Goal: Contribute content: Contribute content

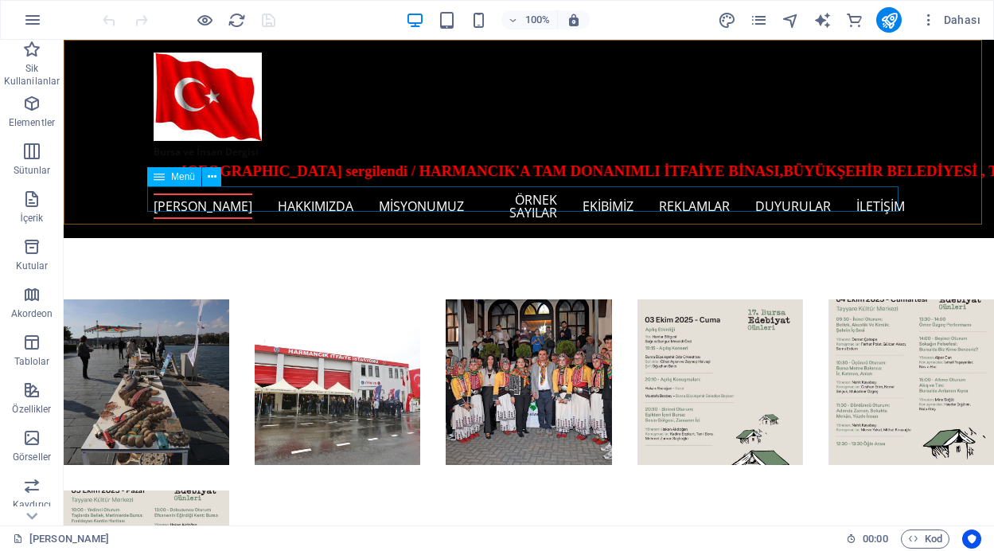
scroll to position [914, 0]
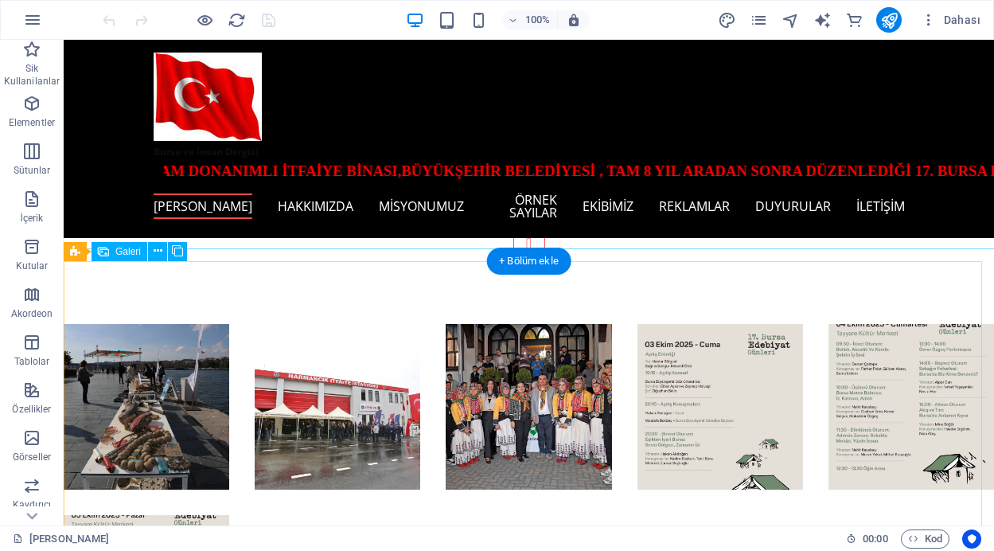
click at [145, 324] on li at bounding box center [147, 407] width 166 height 166
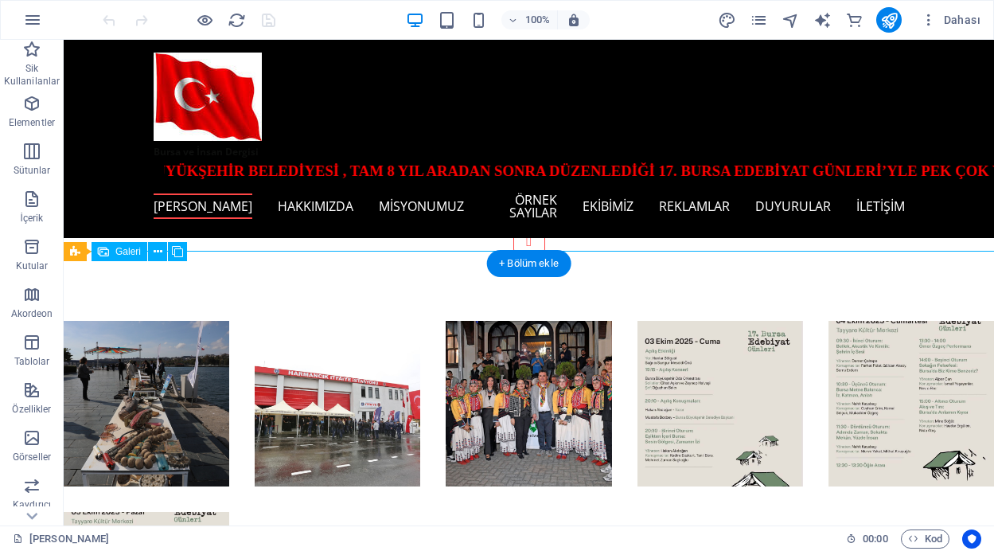
scroll to position [910, 0]
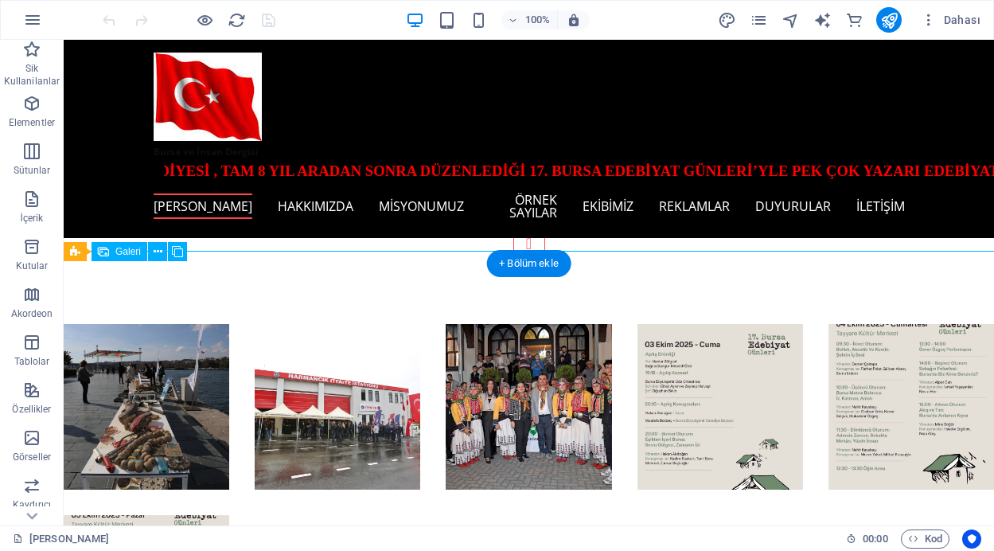
drag, startPoint x: 145, startPoint y: 323, endPoint x: 260, endPoint y: 350, distance: 118.5
click at [145, 324] on li at bounding box center [147, 407] width 166 height 166
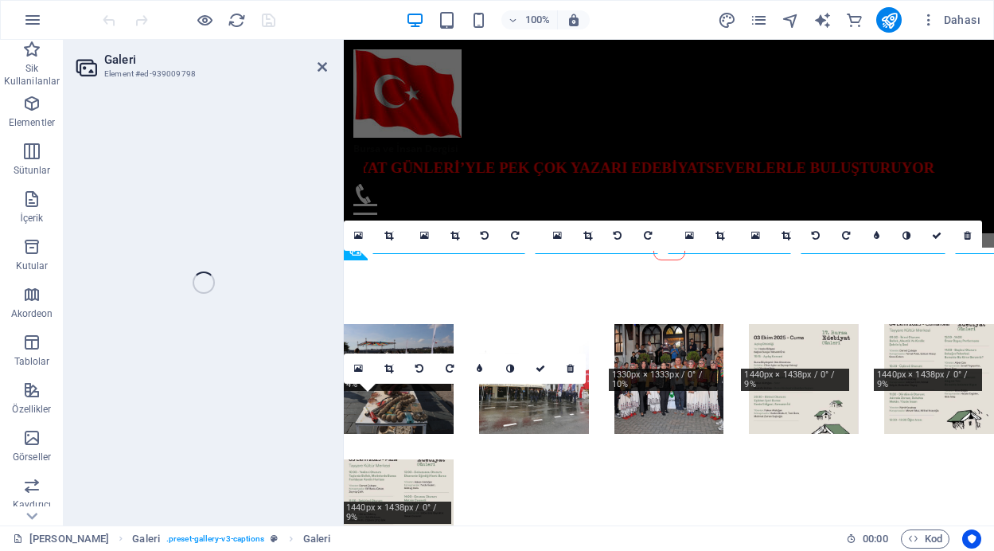
select select "4"
select select "px"
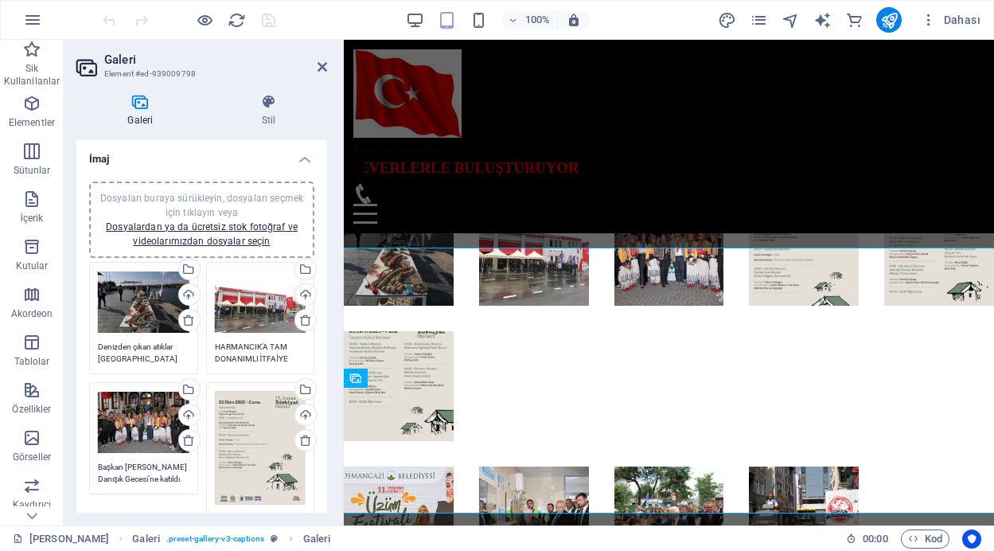
scroll to position [781, 0]
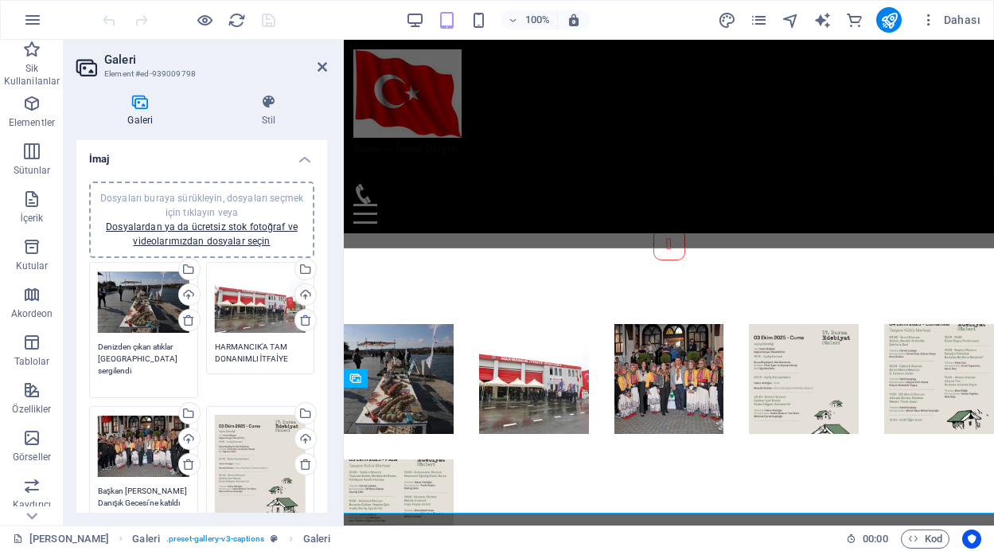
drag, startPoint x: 179, startPoint y: 360, endPoint x: 128, endPoint y: 352, distance: 51.5
click at [128, 352] on textarea "Denizden çıkan atıklar [GEOGRAPHIC_DATA] sergilendi" at bounding box center [144, 365] width 92 height 48
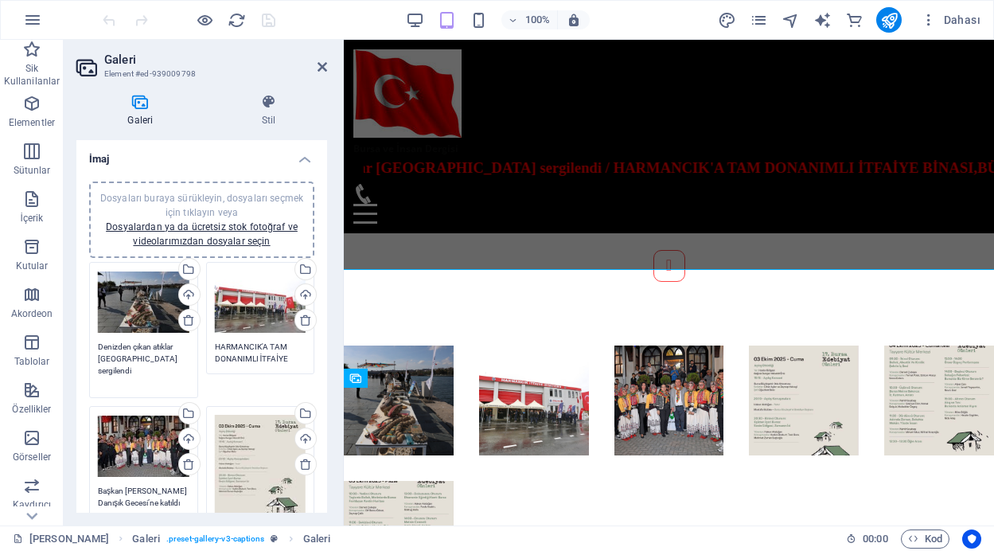
drag, startPoint x: 132, startPoint y: 375, endPoint x: 116, endPoint y: 362, distance: 20.4
click at [116, 362] on textarea "Denizden çıkan atıklar [GEOGRAPHIC_DATA] sergilendi" at bounding box center [144, 365] width 92 height 48
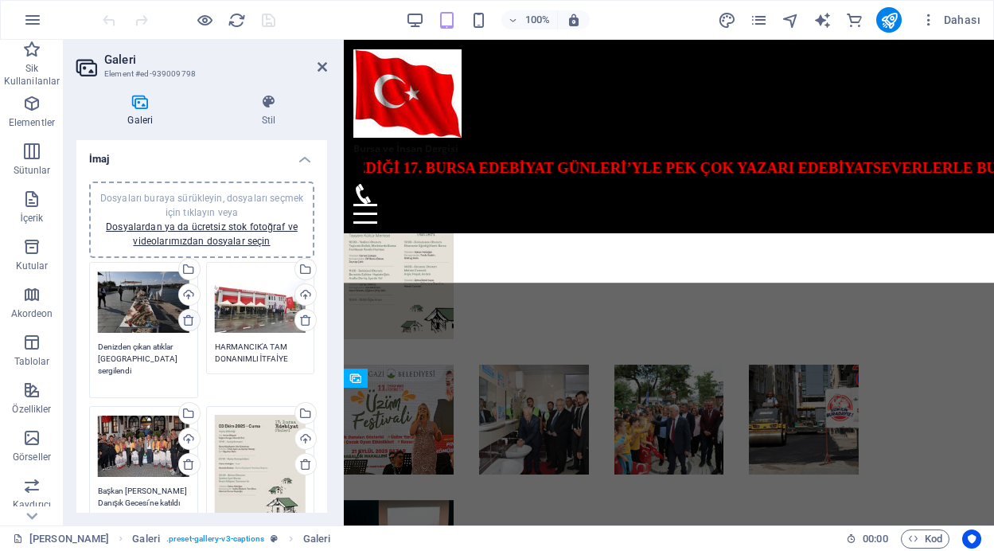
click at [183, 321] on icon at bounding box center [188, 320] width 13 height 13
type textarea "HARMANCIK'A TAM DONANIMLI İTFAİYE BİNASI"
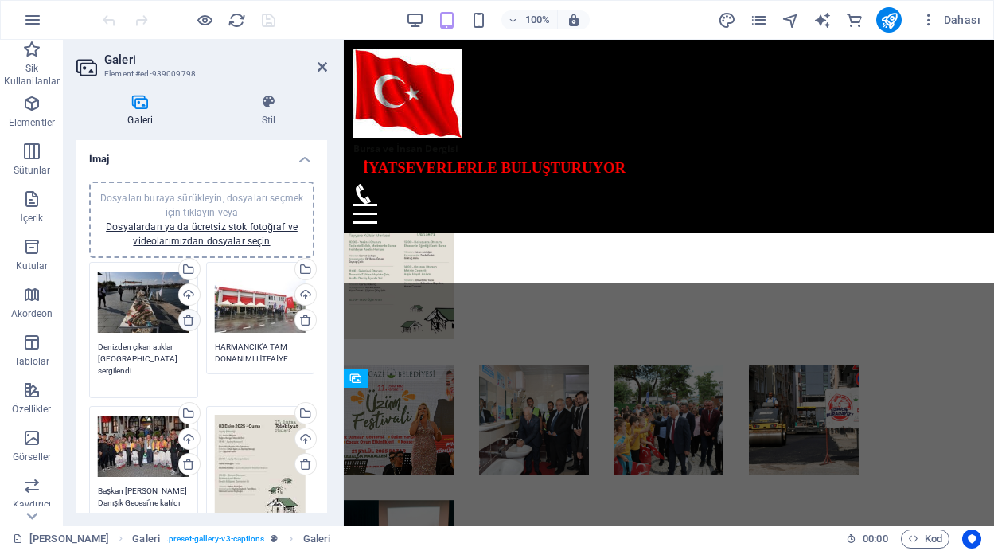
type textarea "Başkan [PERSON_NAME] Danışık Gecesi’ne katıldı"
type textarea "Edebiyatın ışığı yeniden yanıyor"
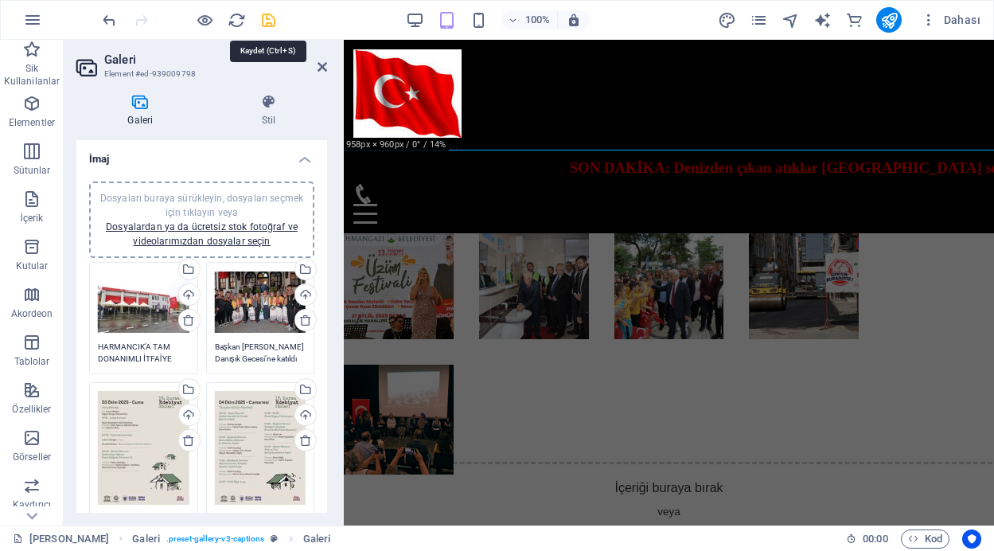
click at [268, 18] on icon "save" at bounding box center [268, 20] width 18 height 18
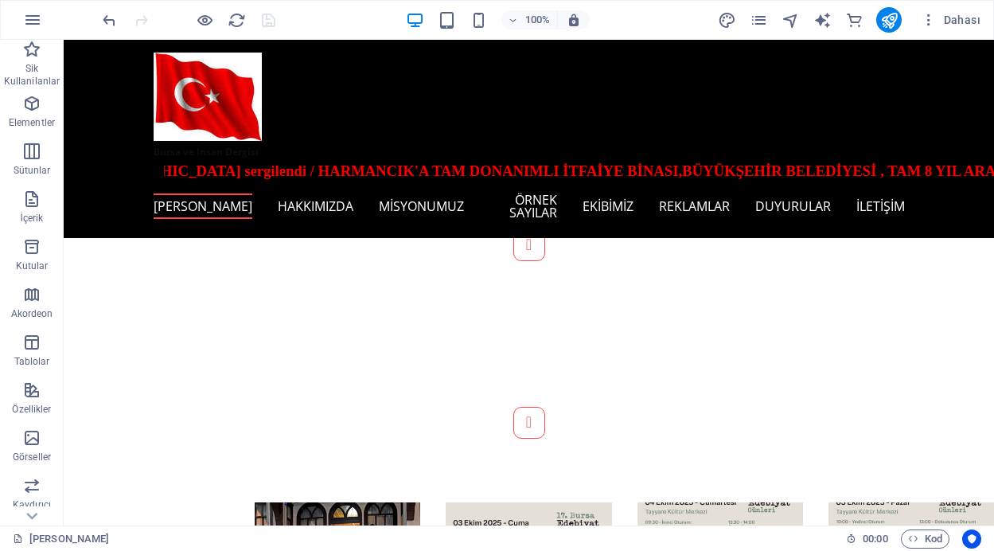
scroll to position [306, 0]
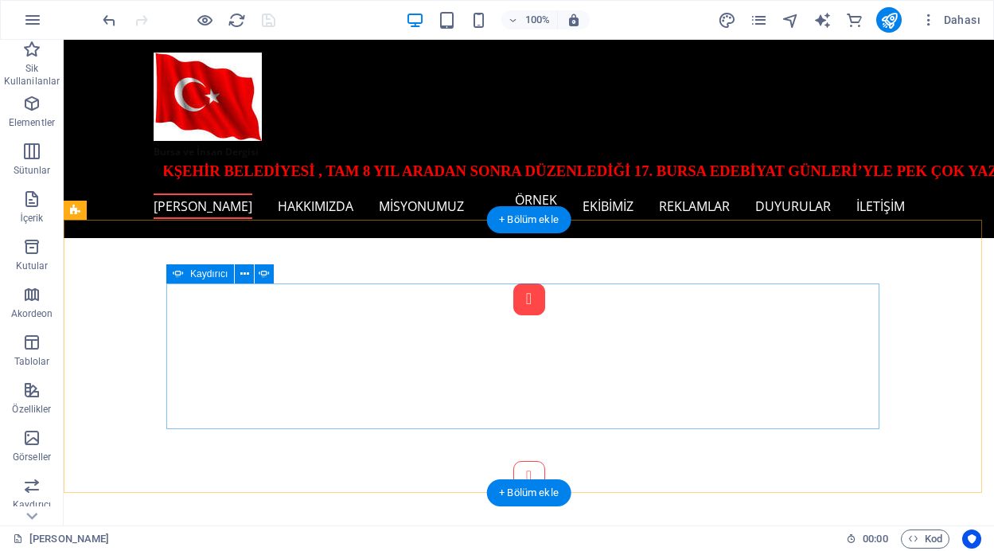
click at [513, 315] on button "Content Slider" at bounding box center [529, 299] width 32 height 32
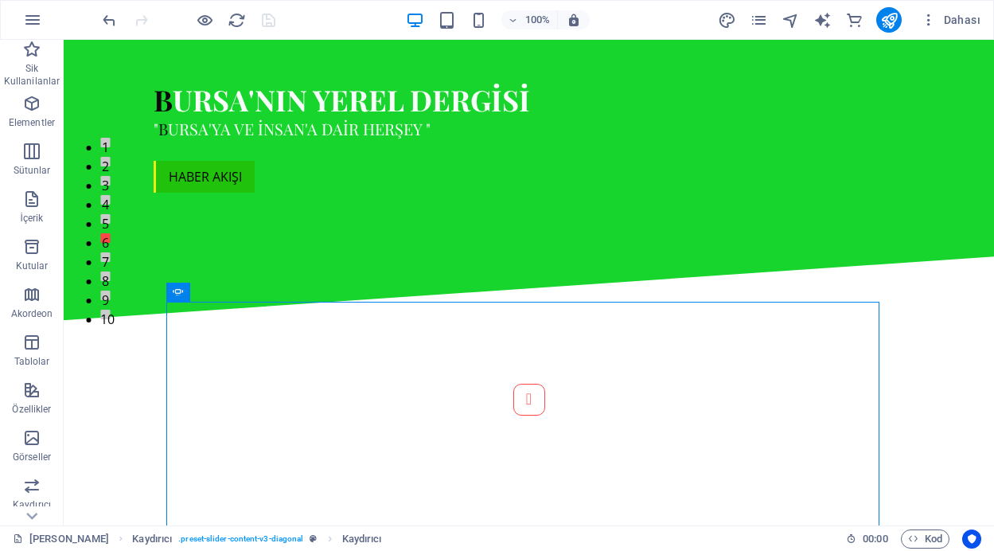
scroll to position [0, 0]
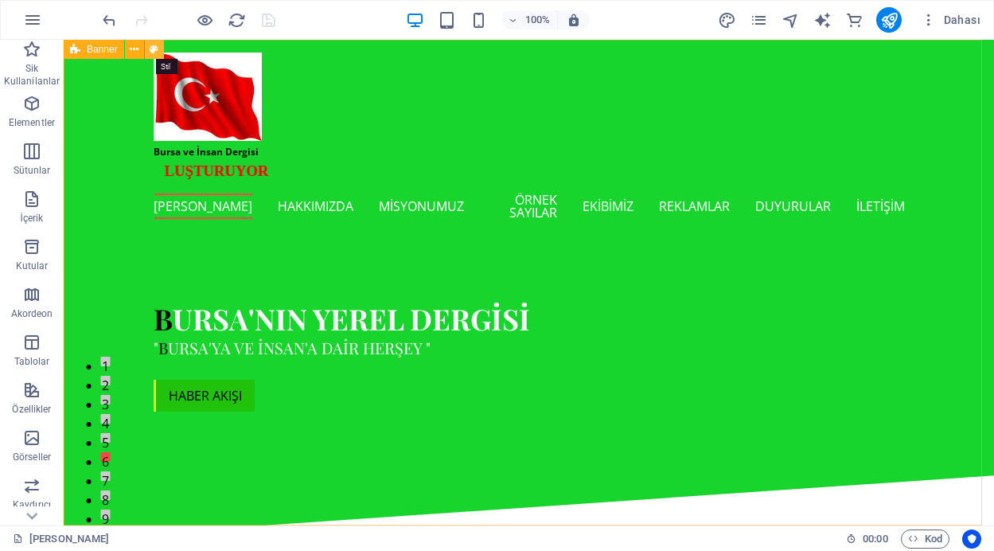
drag, startPoint x: 151, startPoint y: 49, endPoint x: 48, endPoint y: 109, distance: 119.8
click at [151, 49] on icon at bounding box center [154, 49] width 9 height 17
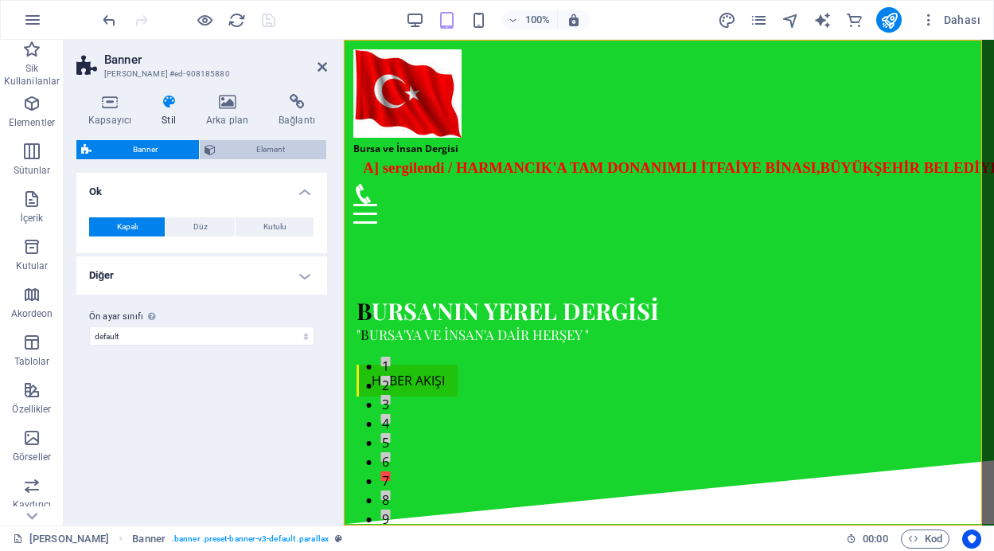
click at [251, 146] on span "Element" at bounding box center [271, 149] width 102 height 19
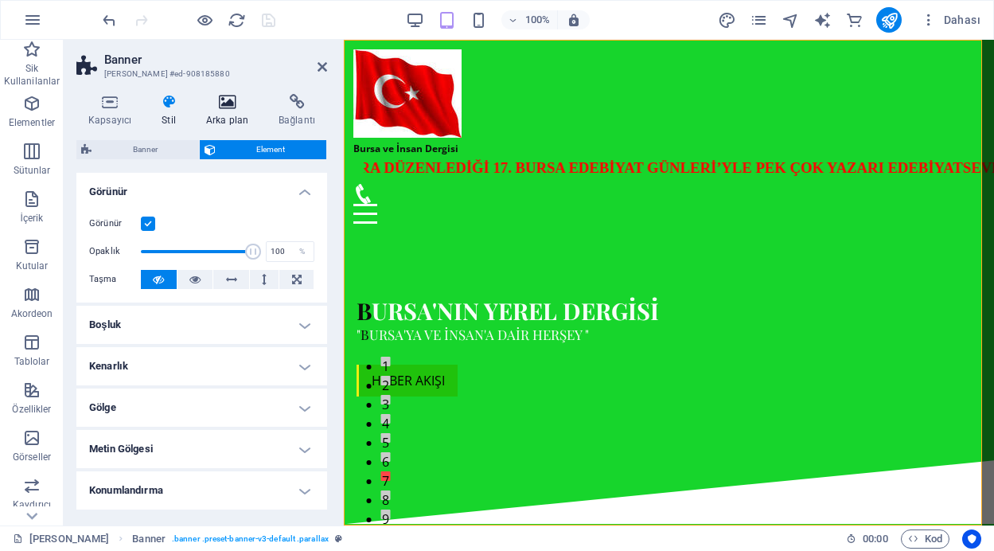
click at [226, 95] on icon at bounding box center [227, 102] width 66 height 16
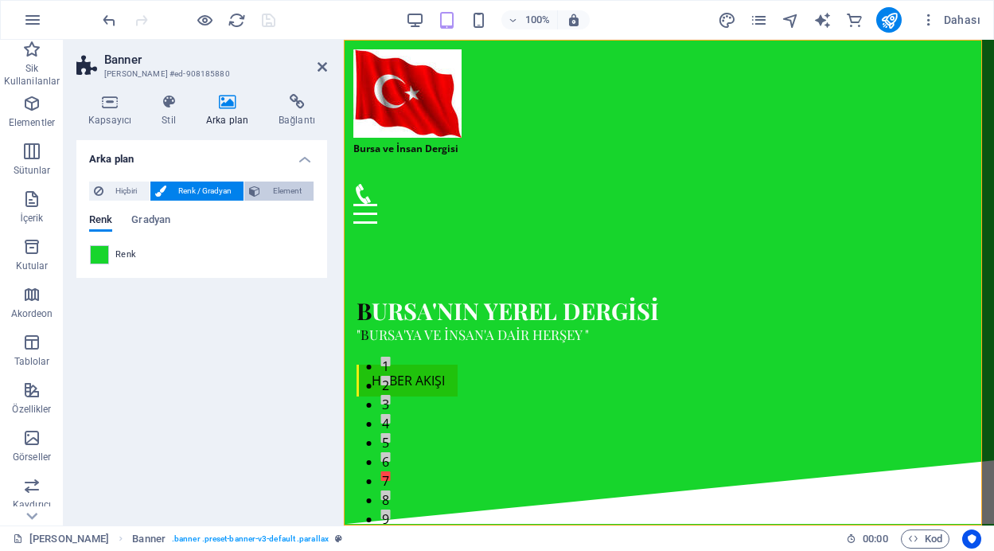
click at [286, 186] on span "Element" at bounding box center [287, 190] width 44 height 19
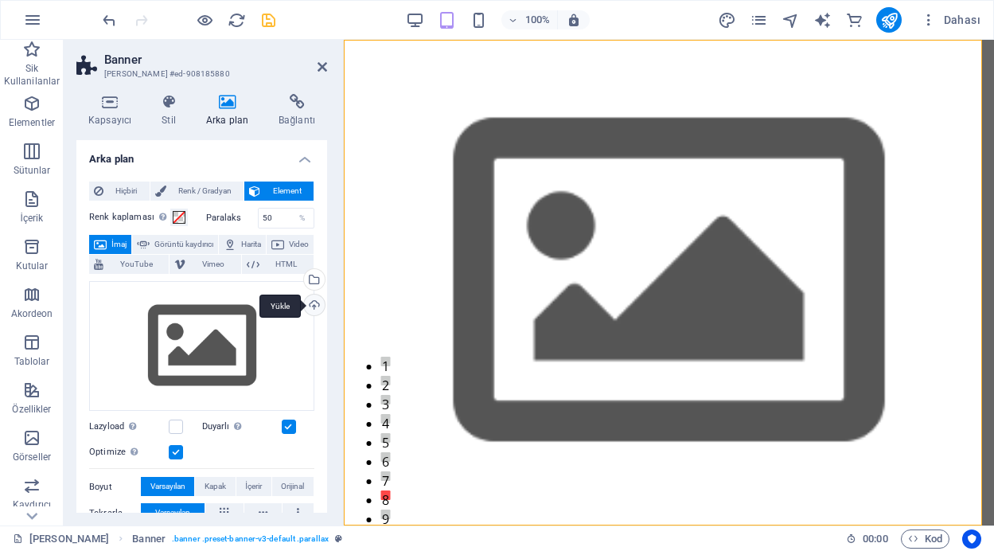
click at [310, 308] on div "Yükle" at bounding box center [313, 306] width 24 height 24
click at [210, 188] on span "Renk / Gradyan" at bounding box center [205, 190] width 68 height 19
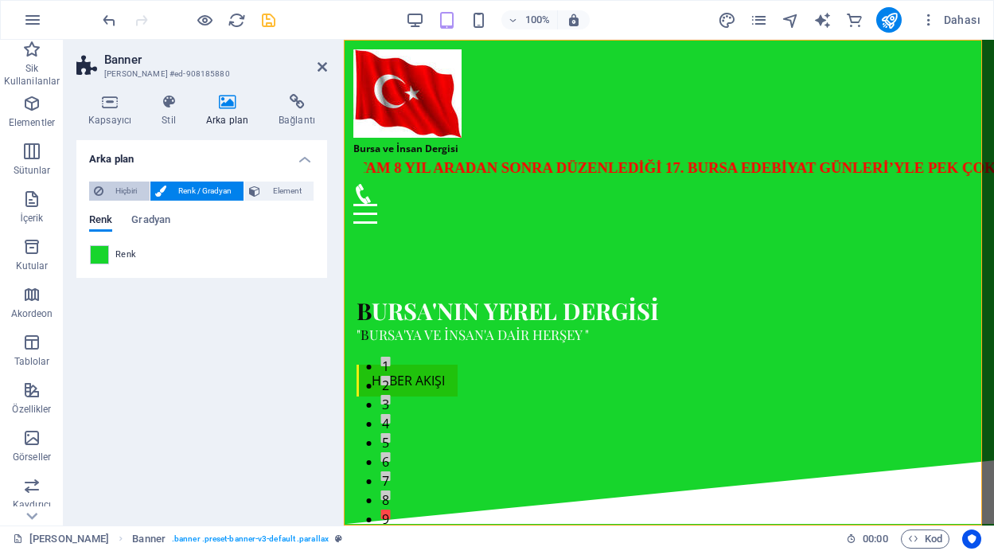
click at [117, 190] on span "Hiçbiri" at bounding box center [126, 190] width 37 height 19
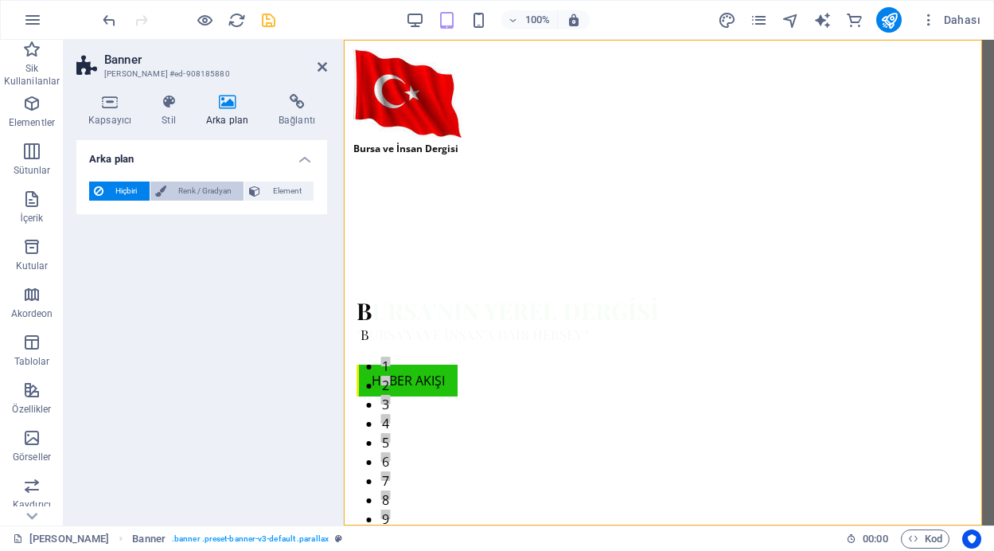
click at [222, 193] on span "Renk / Gradyan" at bounding box center [205, 190] width 68 height 19
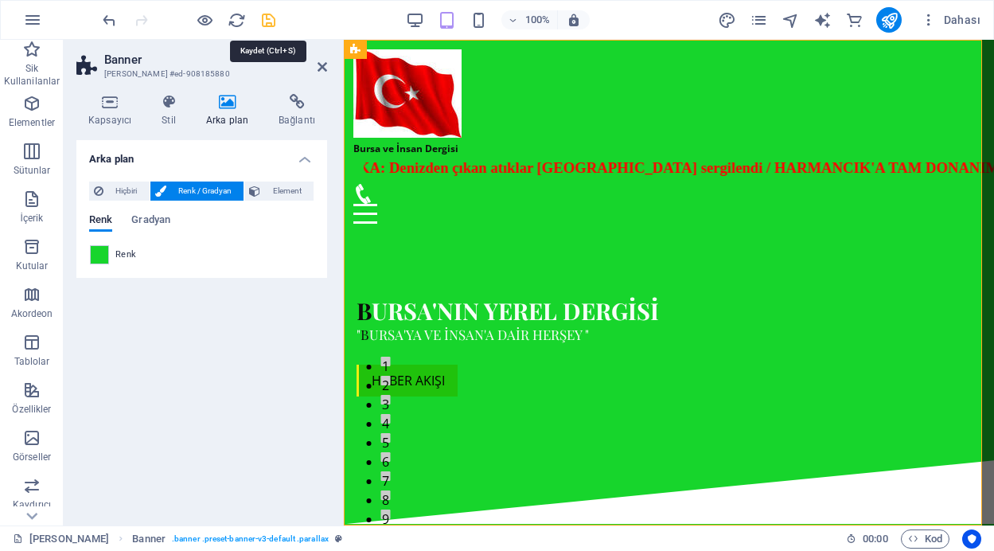
click at [267, 22] on icon "save" at bounding box center [268, 20] width 18 height 18
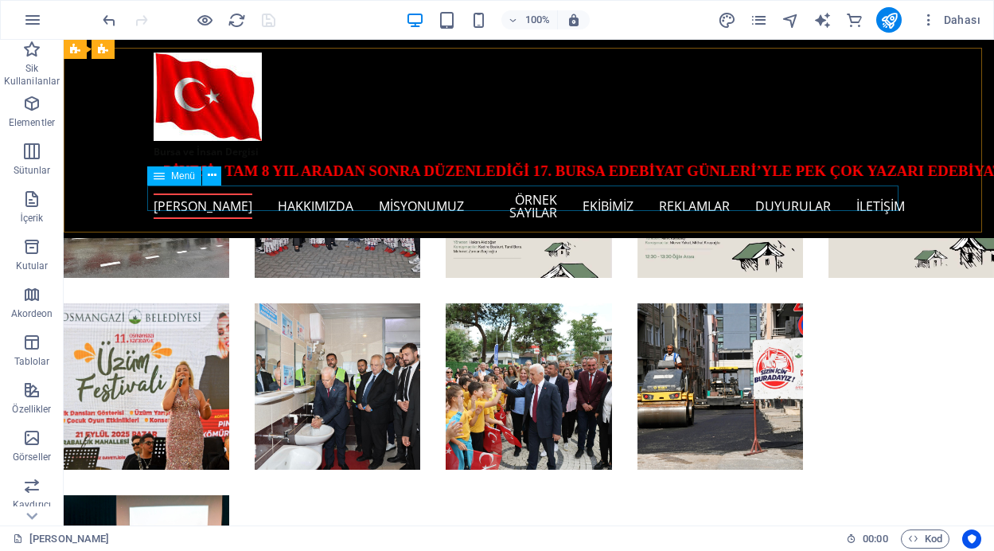
scroll to position [1030, 0]
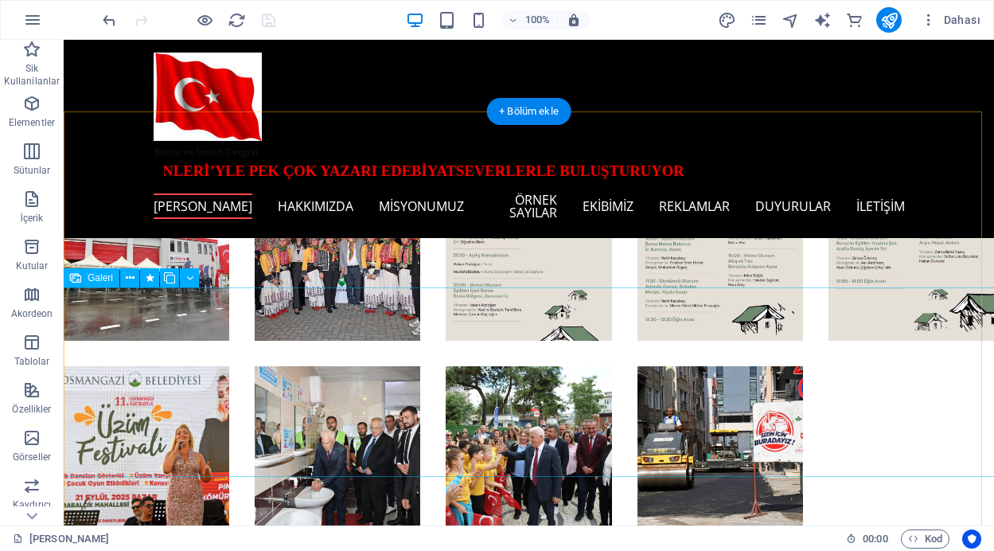
click at [377, 381] on li at bounding box center [338, 449] width 166 height 166
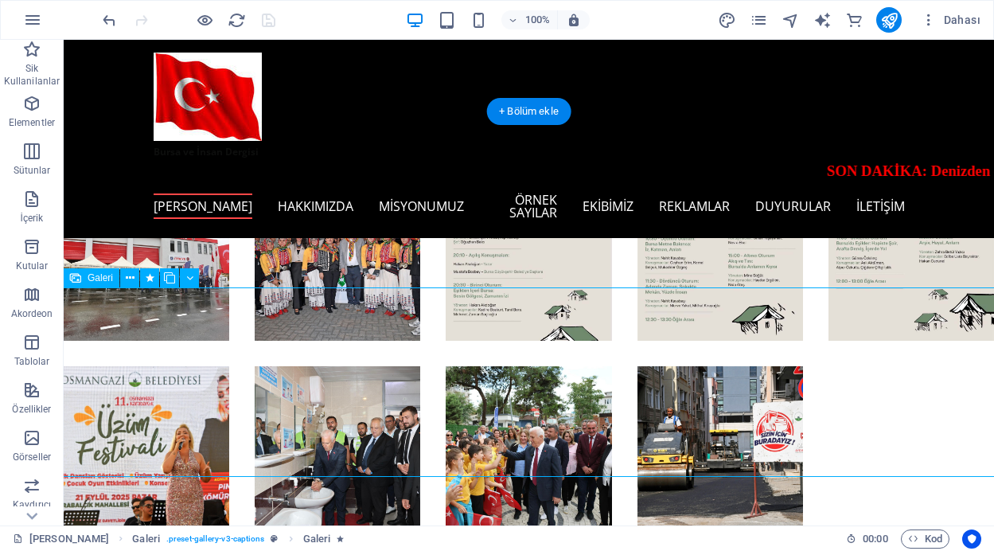
click at [377, 381] on li at bounding box center [338, 449] width 166 height 166
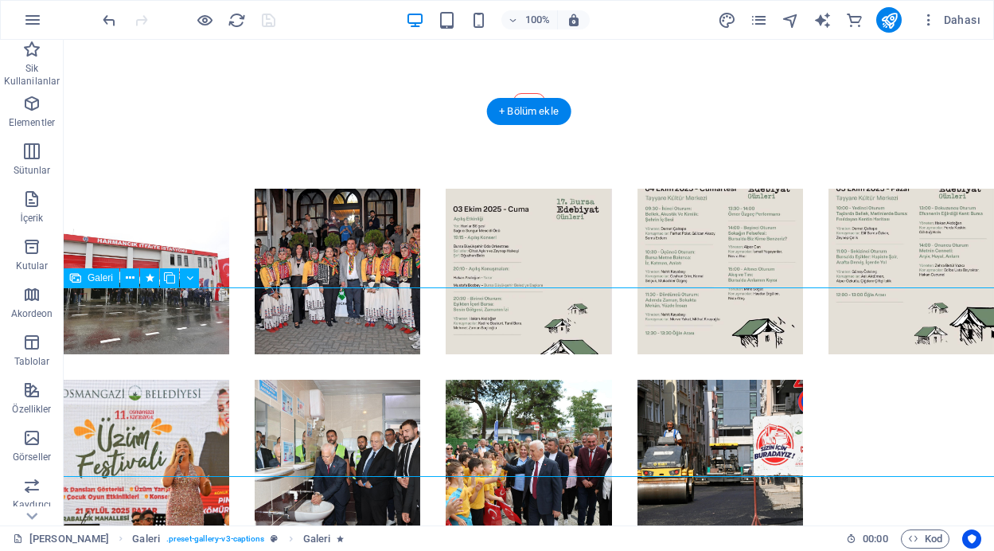
select select "4"
select select "px"
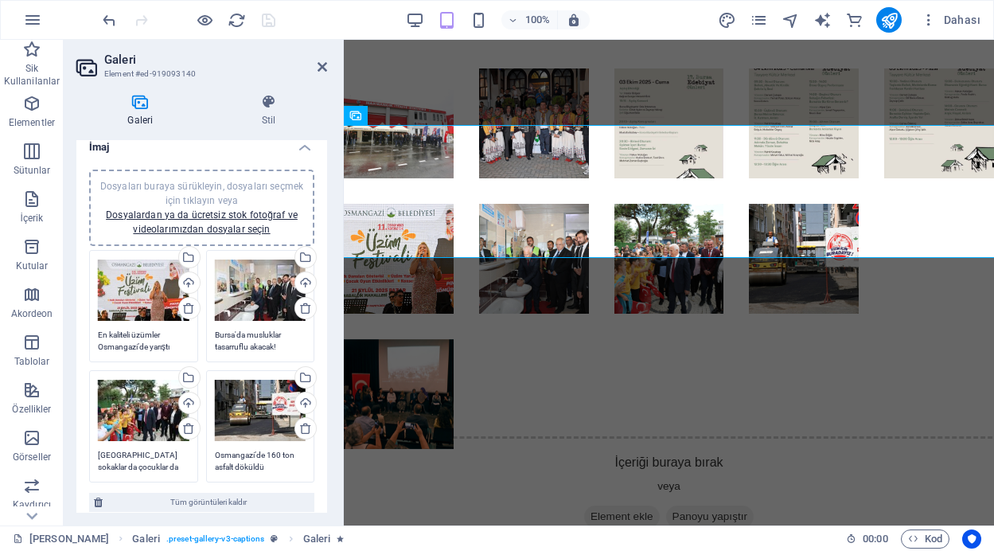
scroll to position [0, 0]
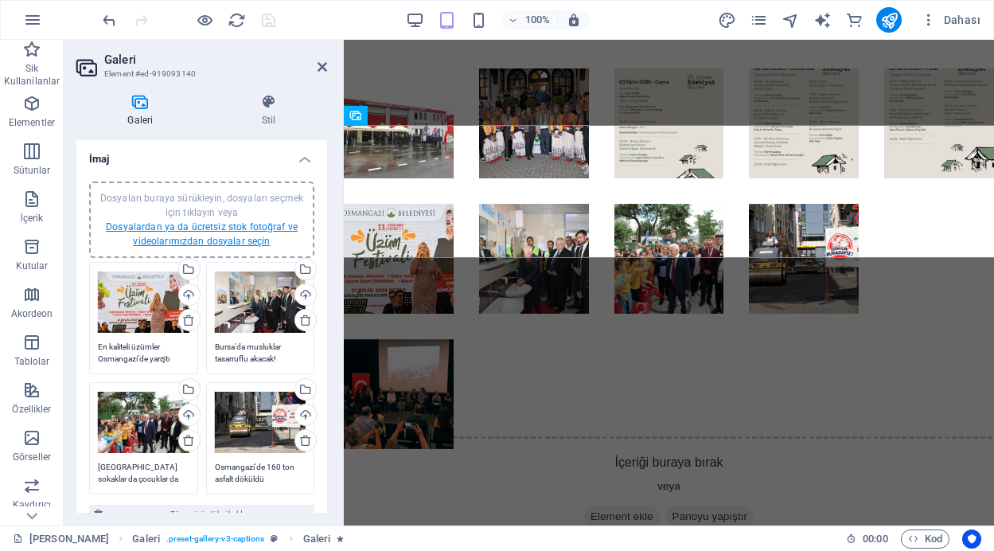
click at [183, 232] on link "Dosyalardan ya da ücretsiz stok fotoğraf ve videolarımızdan dosyalar seçin" at bounding box center [202, 233] width 192 height 25
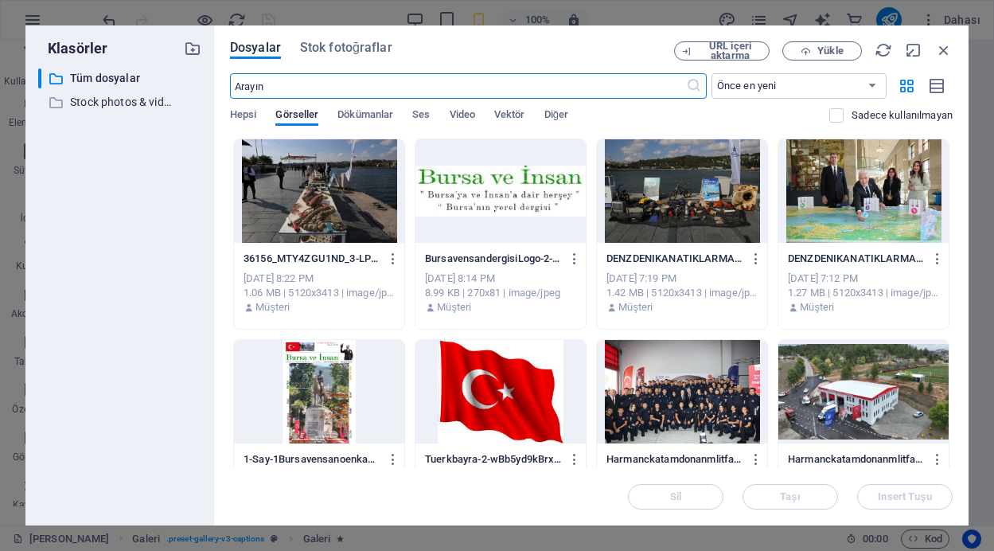
scroll to position [956, 0]
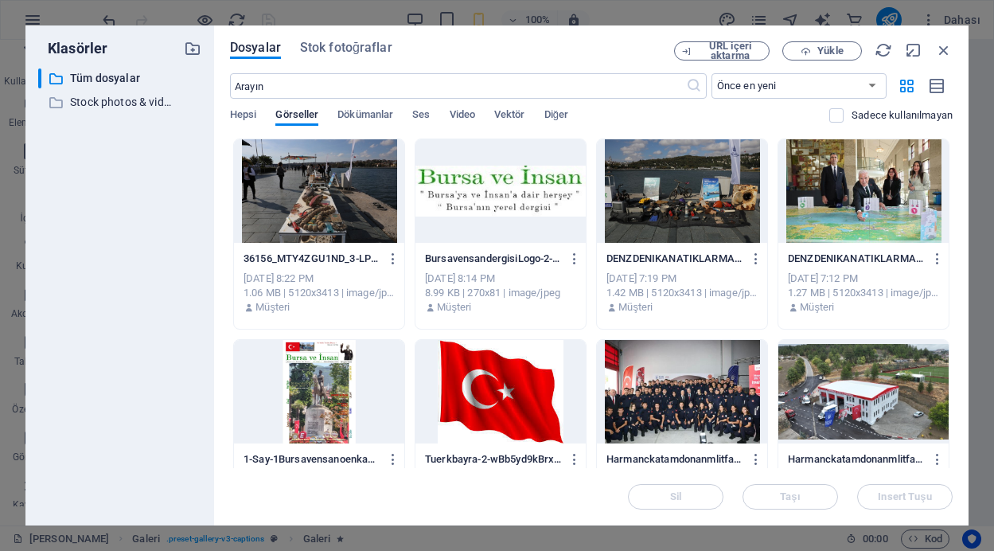
click at [332, 186] on div at bounding box center [319, 190] width 170 height 103
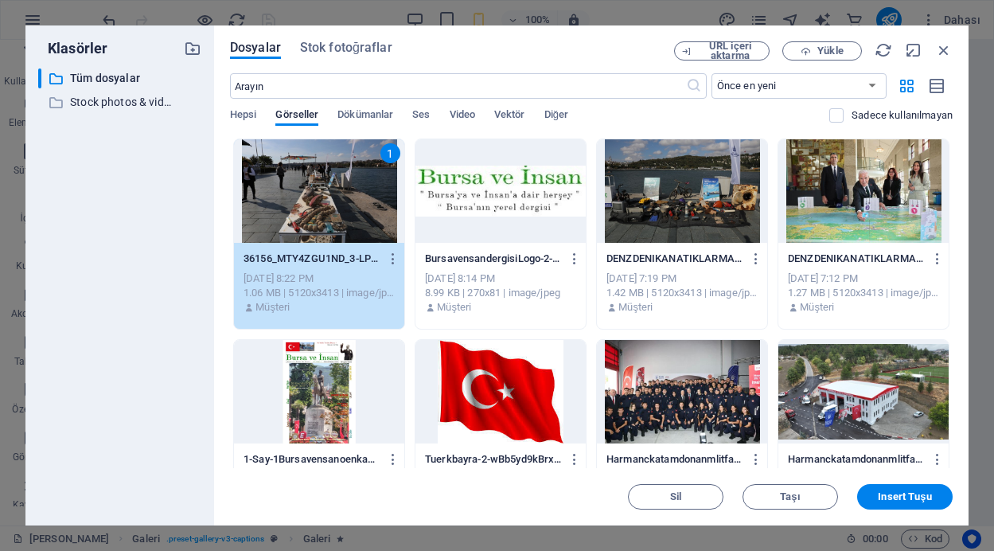
drag, startPoint x: 332, startPoint y: 186, endPoint x: 475, endPoint y: 413, distance: 268.2
click at [332, 186] on div "1" at bounding box center [319, 190] width 170 height 103
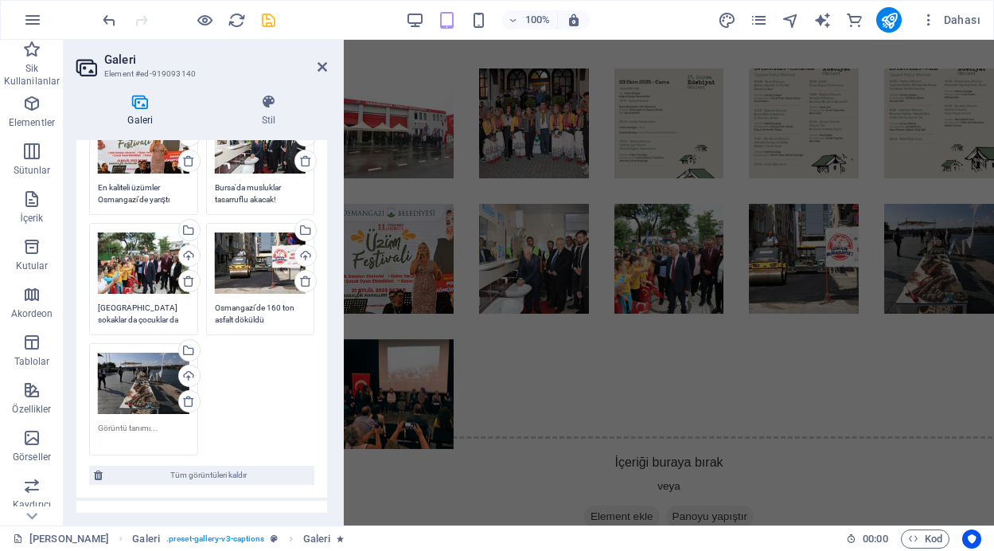
scroll to position [194, 0]
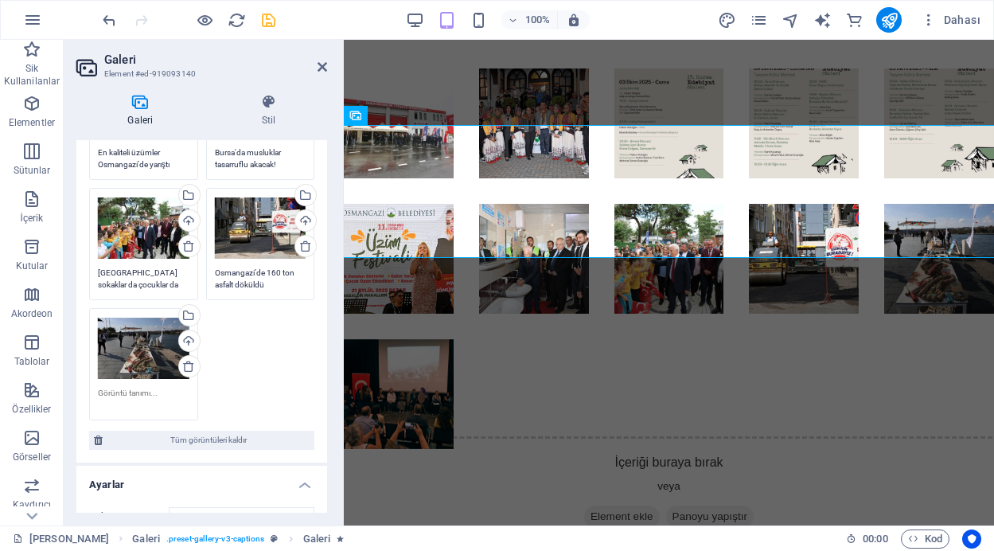
click at [111, 384] on div "Dosyaları buraya sürükleyin, dosyaları seçmek için tıklayın veya Dosyalardan ya…" at bounding box center [143, 364] width 117 height 120
click at [111, 390] on textarea at bounding box center [144, 405] width 92 height 36
drag, startPoint x: 91, startPoint y: 390, endPoint x: 144, endPoint y: 405, distance: 55.4
click at [144, 405] on textarea at bounding box center [144, 399] width 92 height 24
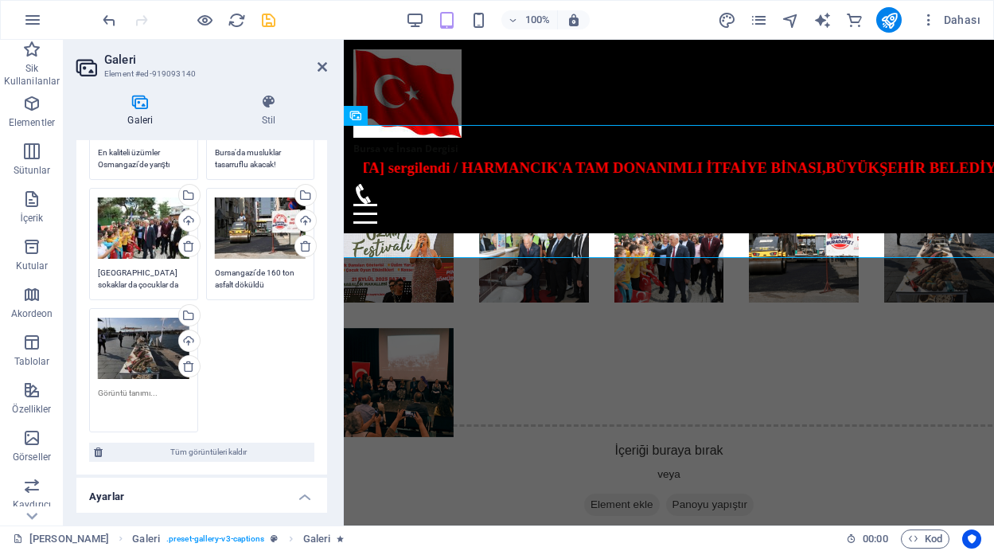
scroll to position [1043, 0]
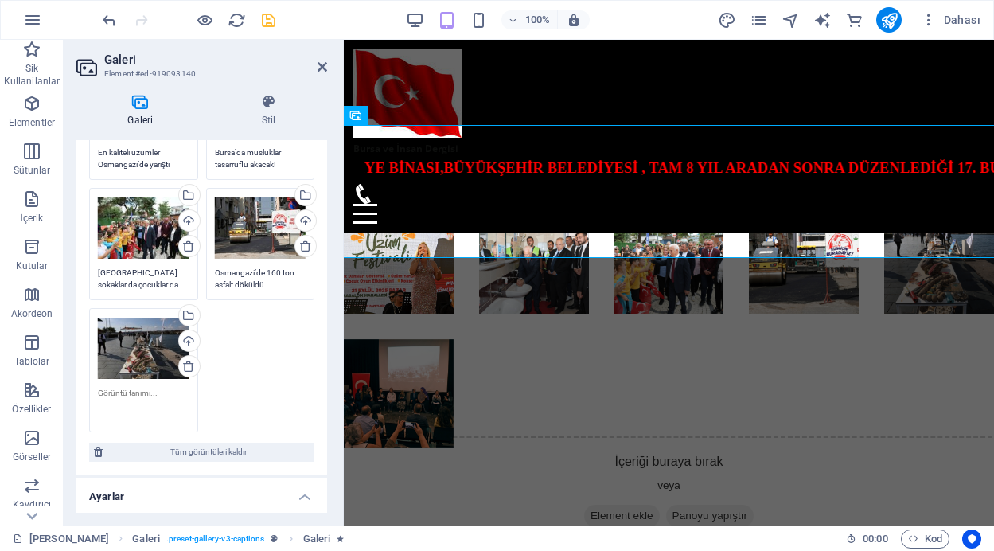
drag, startPoint x: 489, startPoint y: 438, endPoint x: 454, endPoint y: 425, distance: 37.5
click at [454, 435] on div "İçeriği buraya bırak veya Element ekle Panoyu yapıştır" at bounding box center [669, 491] width 676 height 113
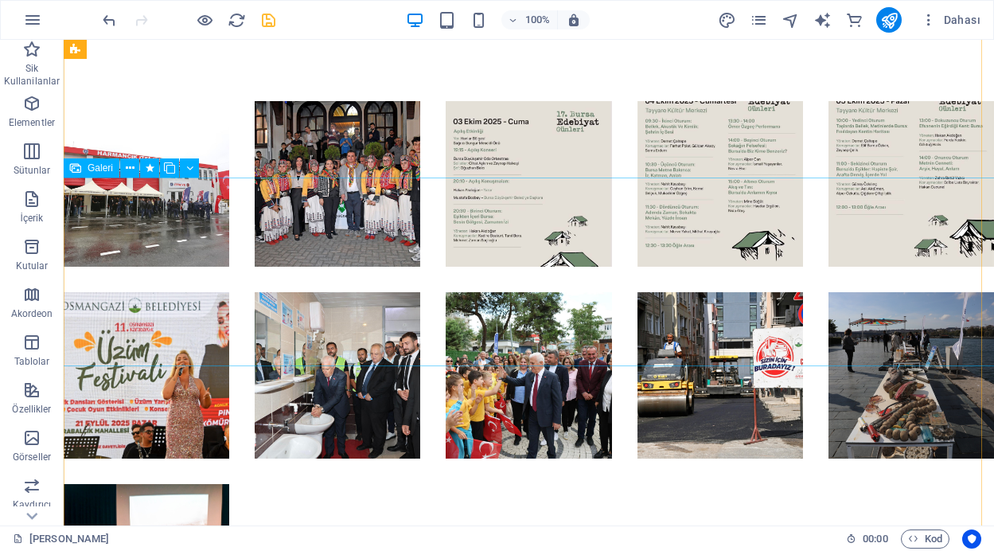
scroll to position [1167, 0]
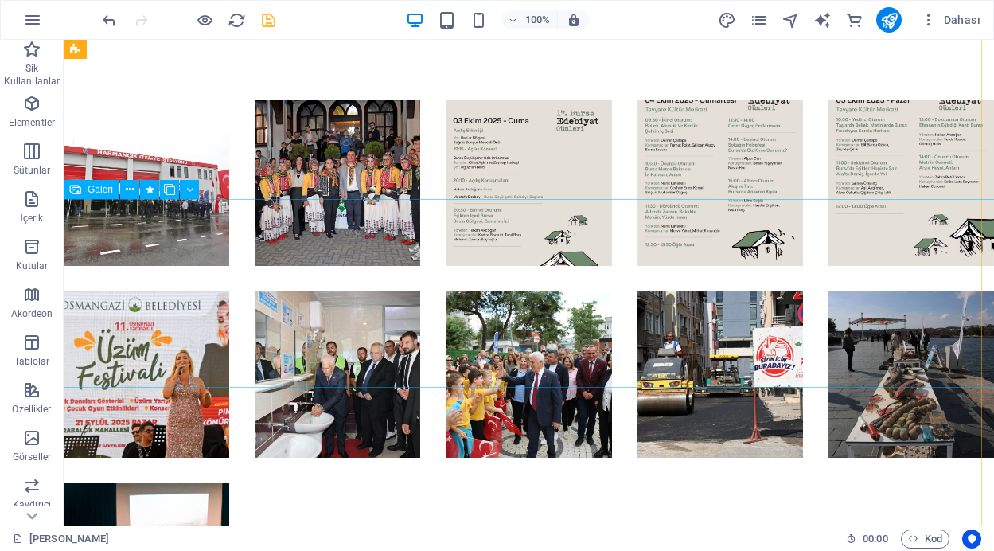
click at [885, 325] on li at bounding box center [911, 374] width 166 height 166
select select "4"
select select "px"
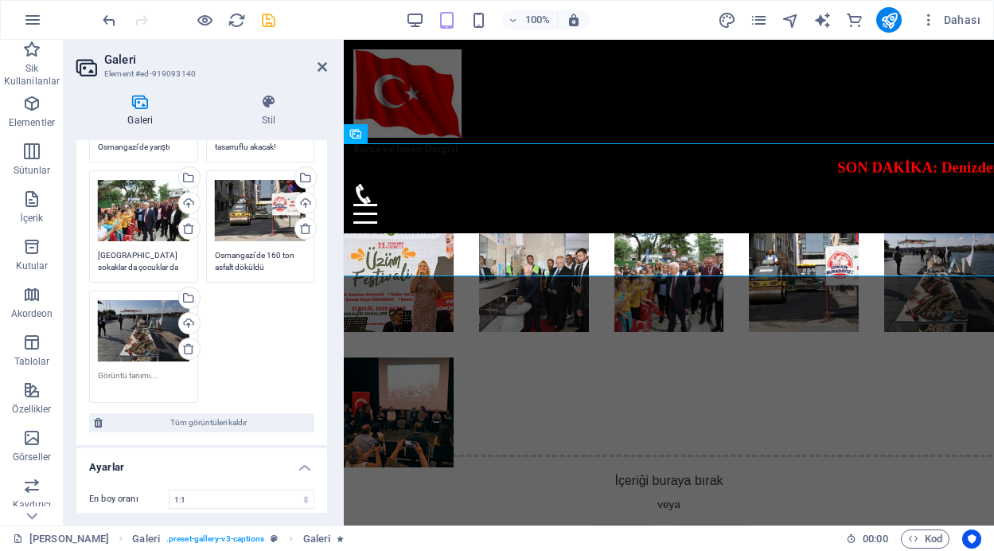
scroll to position [212, 0]
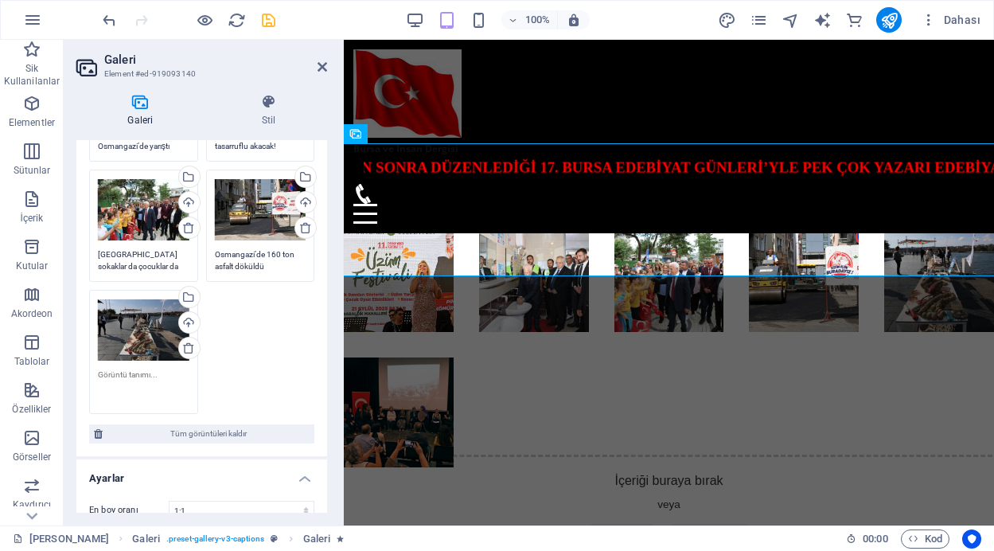
click at [134, 377] on textarea at bounding box center [144, 386] width 92 height 36
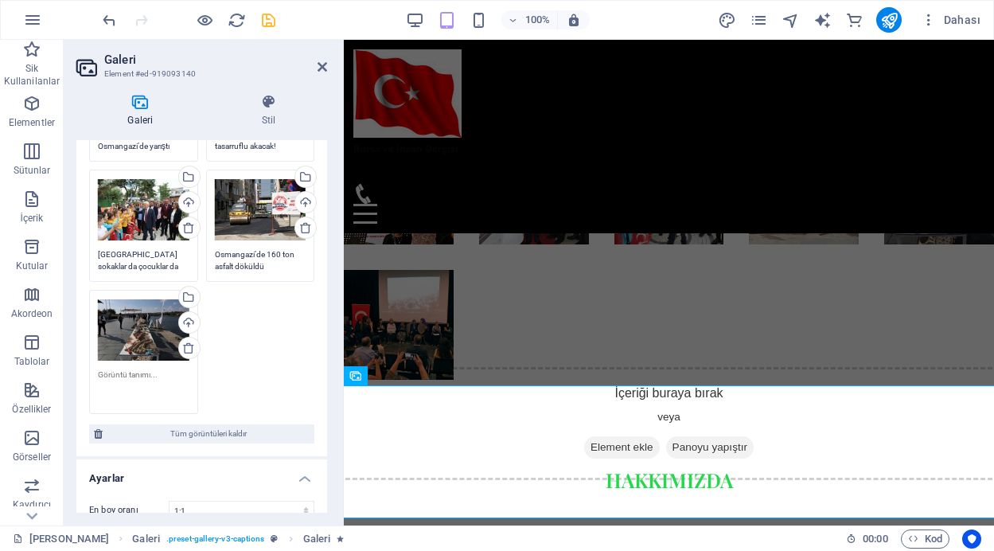
scroll to position [789, 0]
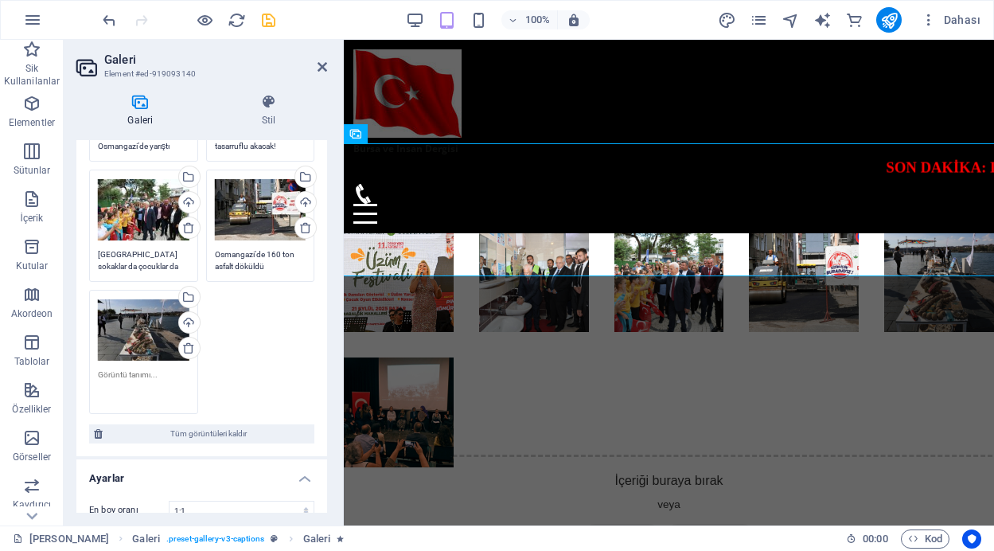
paste textarea "Denizden çıkan atıklar [GEOGRAPHIC_DATA] sergilendi"
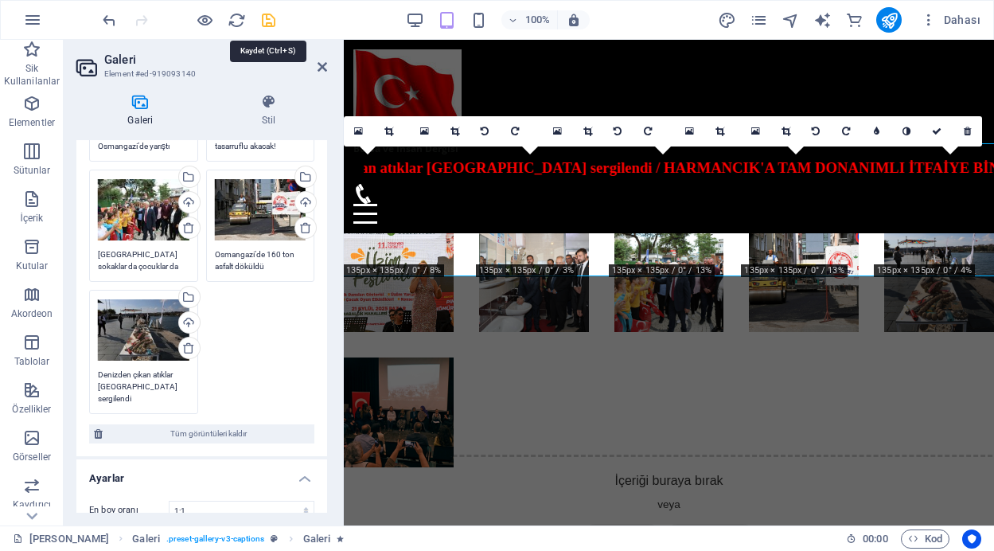
type textarea "Denizden çıkan atıklar [GEOGRAPHIC_DATA] sergilendi"
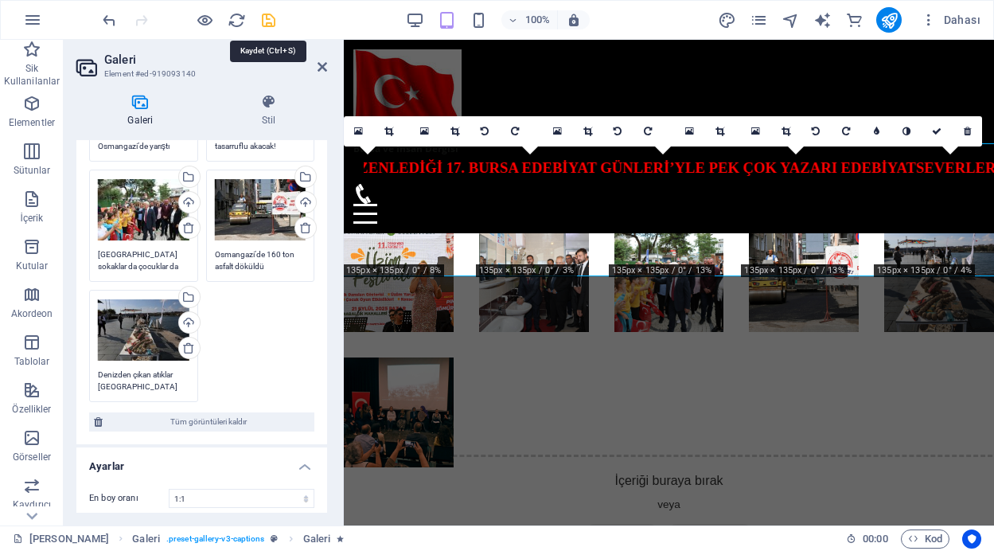
click at [269, 23] on icon "save" at bounding box center [268, 20] width 18 height 18
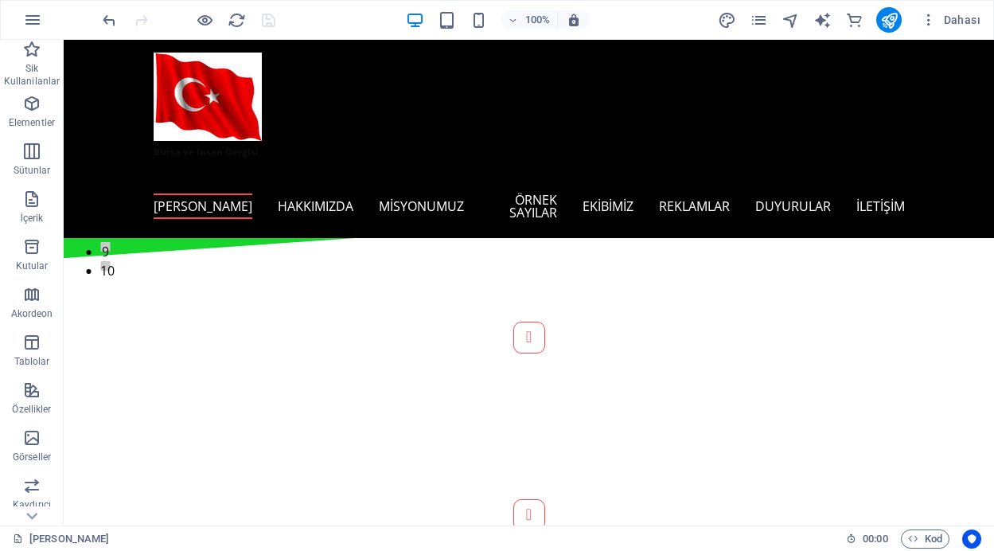
scroll to position [0, 0]
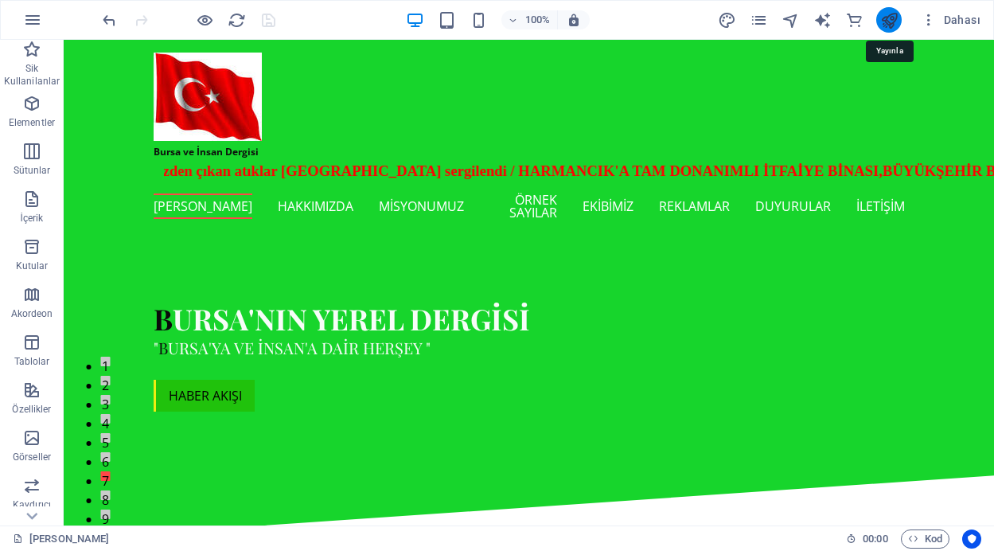
click at [890, 21] on icon "publish" at bounding box center [889, 20] width 18 height 18
